Goal: Task Accomplishment & Management: Understand process/instructions

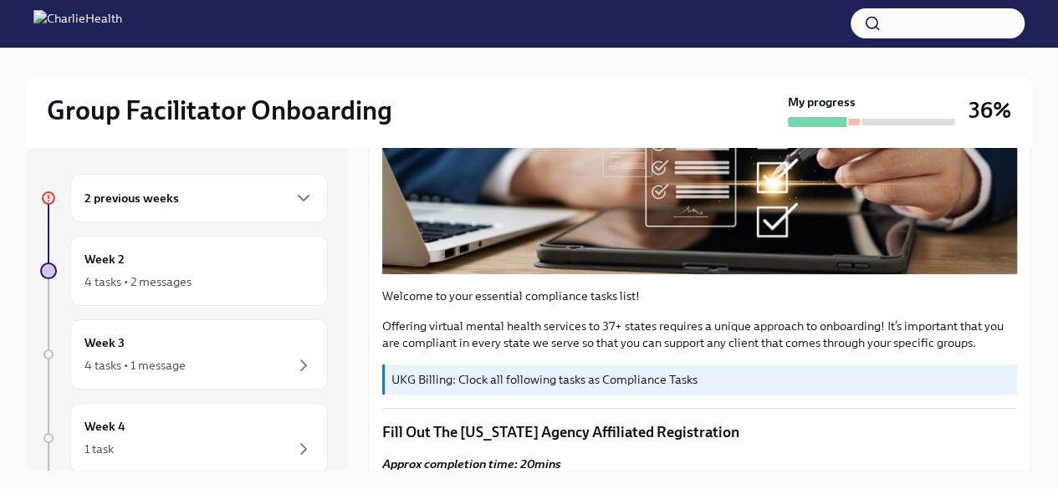
scroll to position [502, 0]
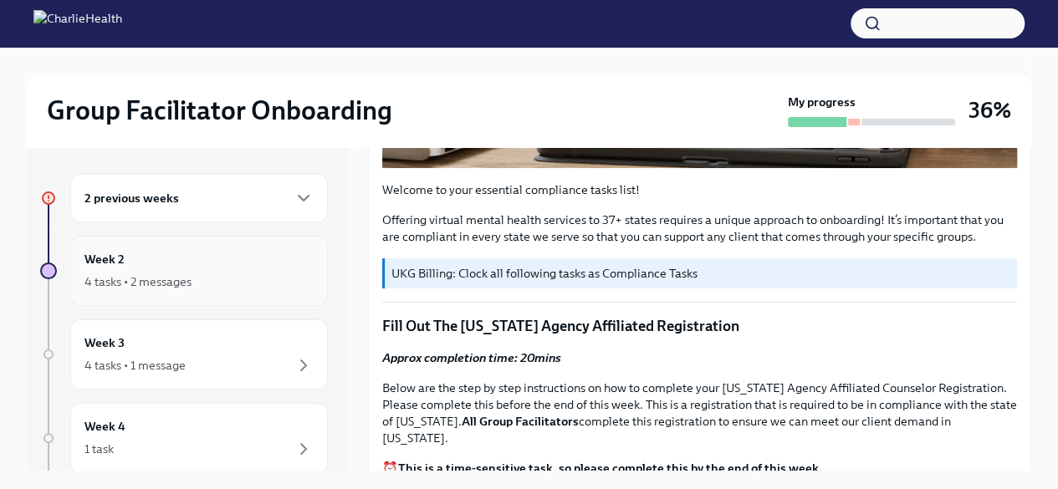
click at [146, 278] on div "4 tasks • 2 messages" at bounding box center [138, 282] width 107 height 17
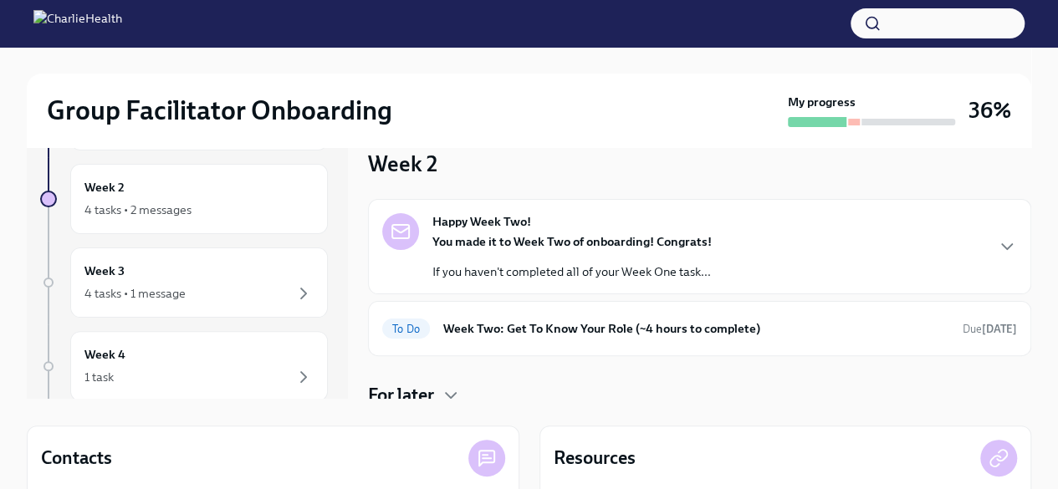
scroll to position [65, 0]
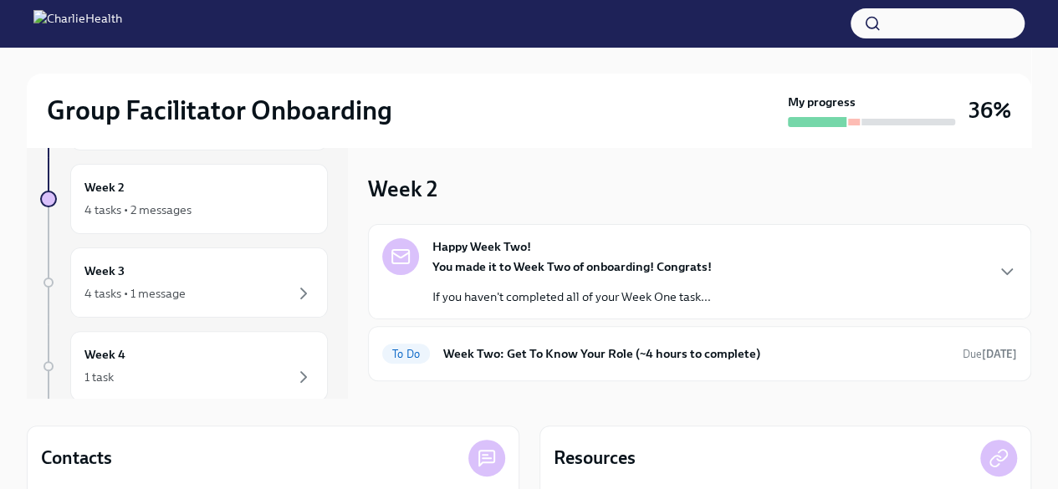
click at [514, 292] on p "If you haven't completed all of your Week One task..." at bounding box center [572, 297] width 279 height 17
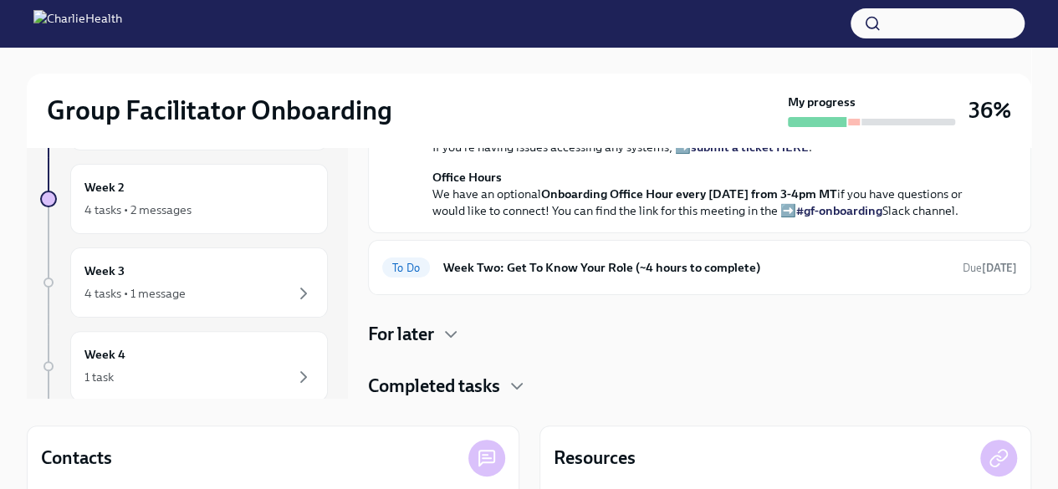
scroll to position [699, 0]
click at [510, 264] on h6 "Week Two: Get To Know Your Role (~4 hours to complete)" at bounding box center [696, 268] width 506 height 18
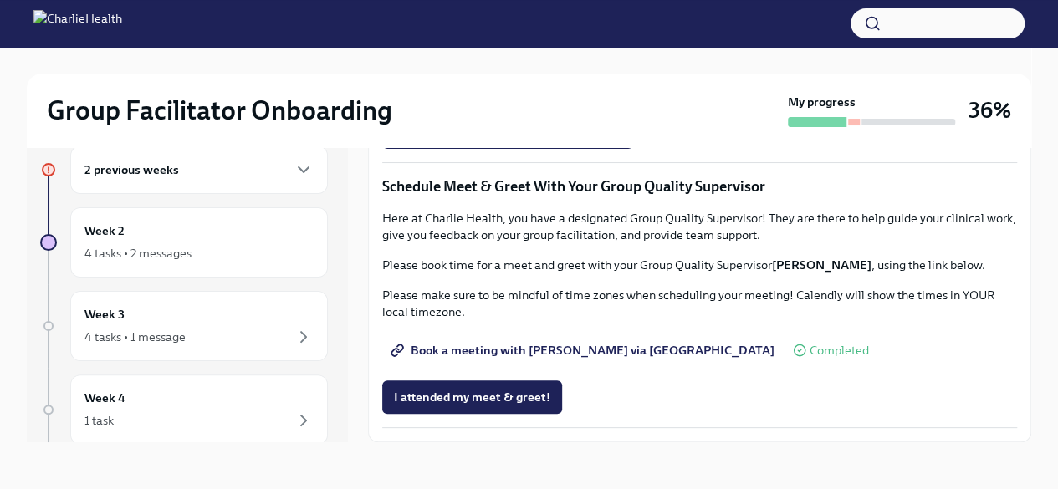
scroll to position [1422, 0]
click at [505, 94] on span "Complete this form to schedule your observations" at bounding box center [539, 85] width 291 height 17
